Goal: Check status

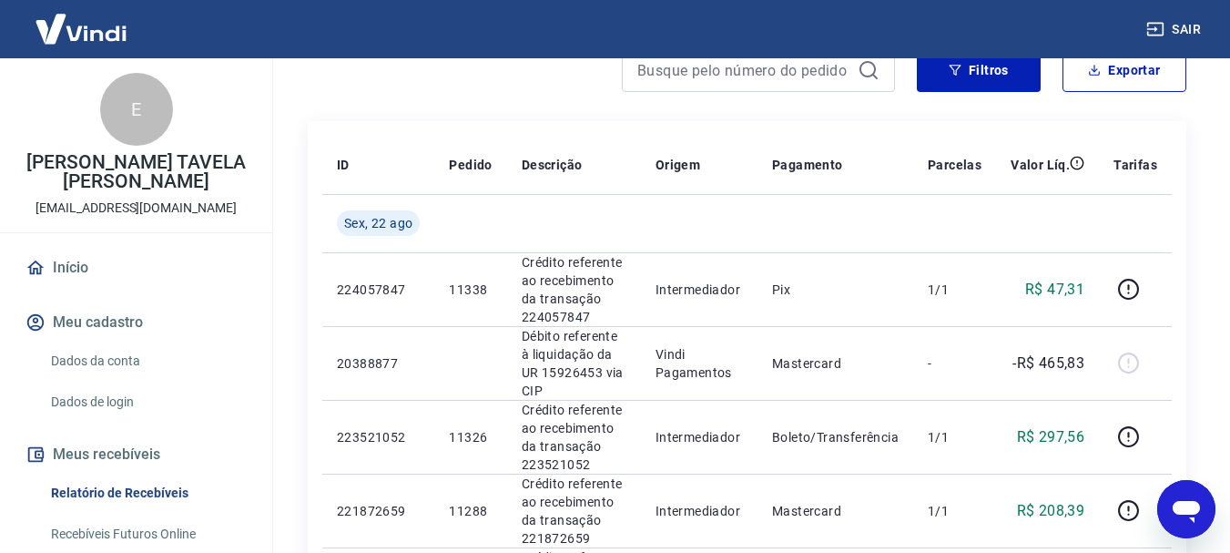
scroll to position [182, 0]
